Goal: Find specific page/section: Find specific page/section

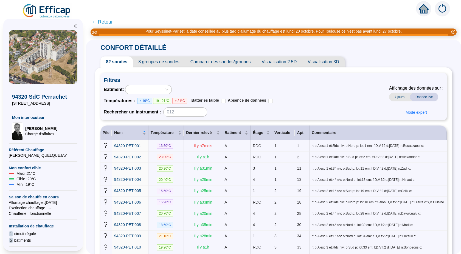
click at [97, 22] on span "← Retour" at bounding box center [102, 22] width 21 height 8
click at [210, 30] on div "Pour Seyssinet-Pariset la date conseillée au plus tard d'allumage du chauffage …" at bounding box center [273, 32] width 256 height 6
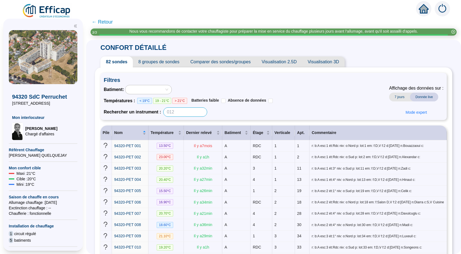
drag, startPoint x: 181, startPoint y: 114, endPoint x: 170, endPoint y: 113, distance: 11.0
click at [170, 113] on input at bounding box center [185, 112] width 44 height 9
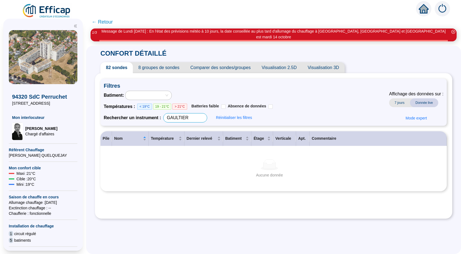
click at [180, 113] on input "GAULTIER" at bounding box center [185, 117] width 44 height 9
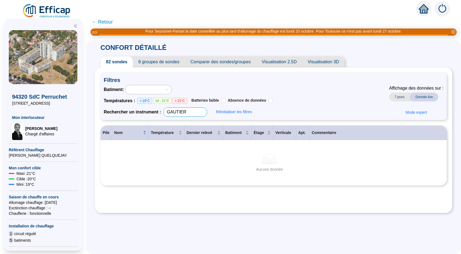
click at [181, 111] on input "GAUTIER" at bounding box center [185, 112] width 44 height 9
click at [198, 115] on input "GAUTHIER" at bounding box center [185, 112] width 44 height 9
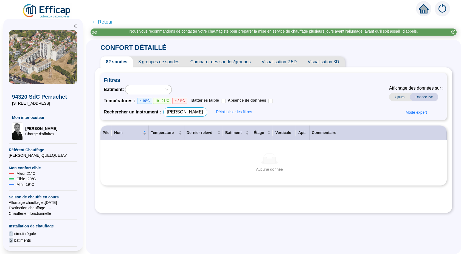
type input "GAUTHIER"
